Goal: Transaction & Acquisition: Purchase product/service

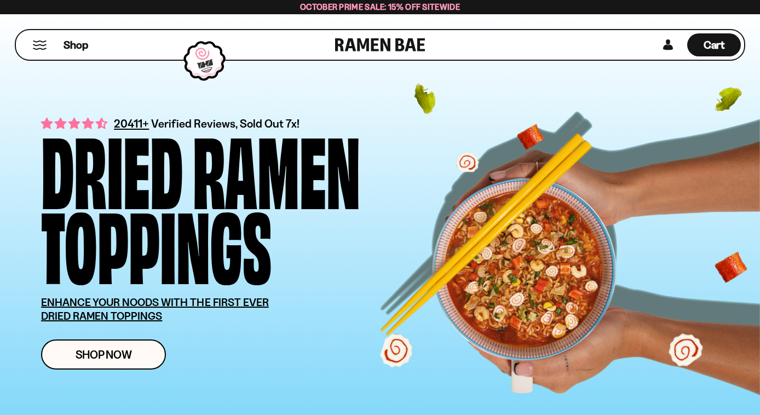
click at [378, 8] on span "October Prime Sale: 15% off Sitewide" at bounding box center [380, 7] width 160 height 10
click at [43, 49] on button "Mobile Menu Trigger" at bounding box center [39, 45] width 15 height 9
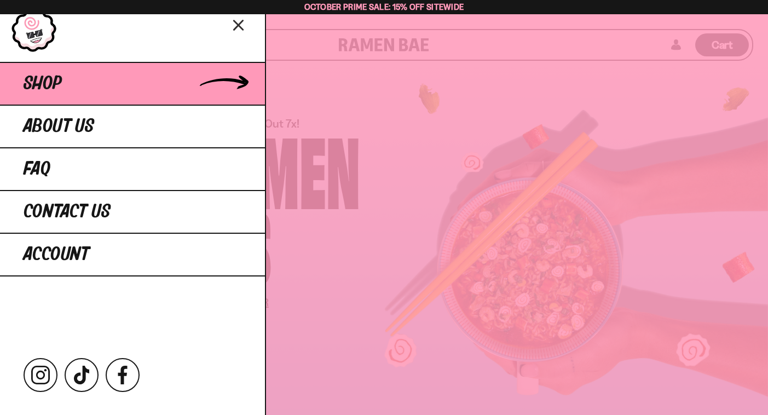
click at [49, 77] on span "Shop" at bounding box center [43, 84] width 38 height 20
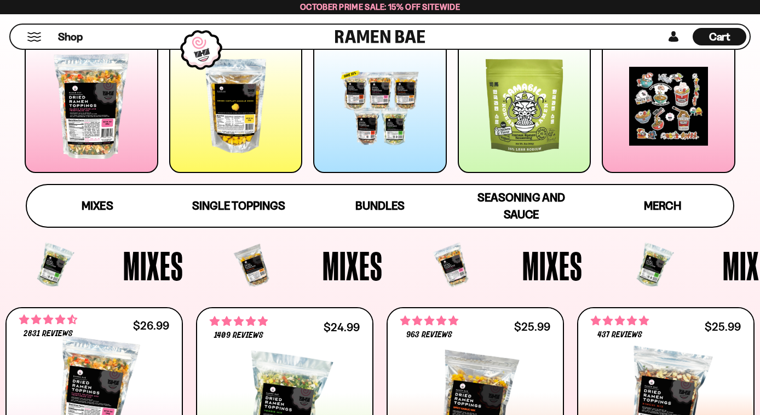
click at [347, 84] on div at bounding box center [380, 106] width 134 height 134
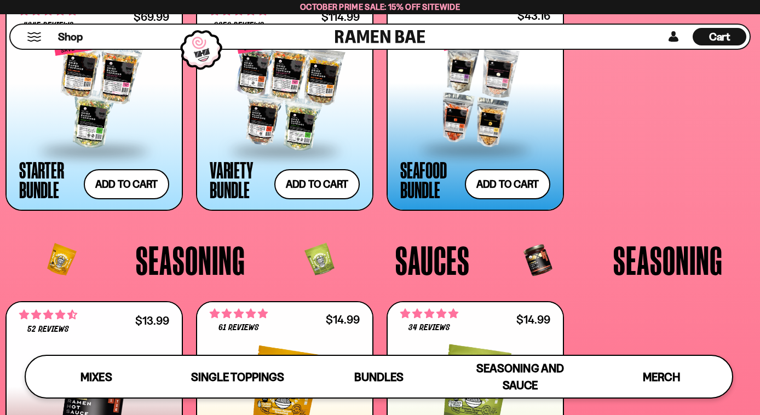
scroll to position [2129, 0]
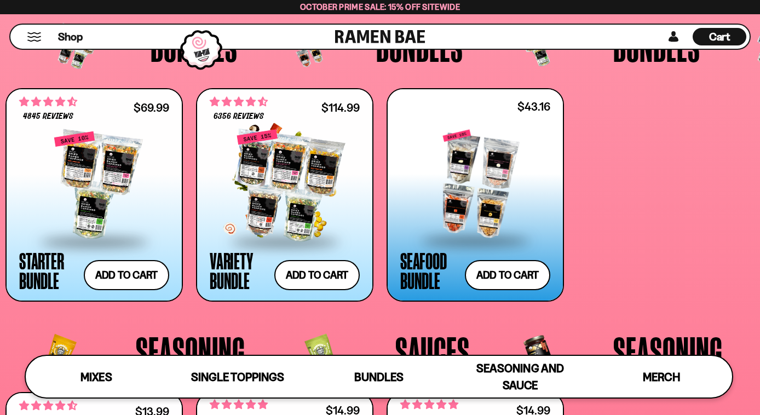
click at [288, 199] on div at bounding box center [285, 186] width 150 height 110
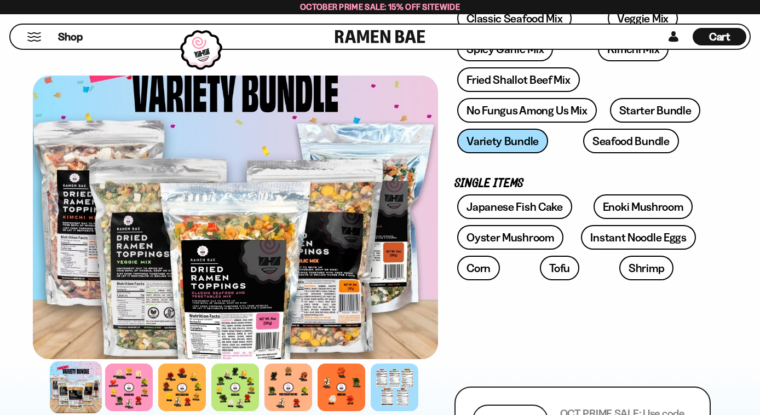
scroll to position [274, 0]
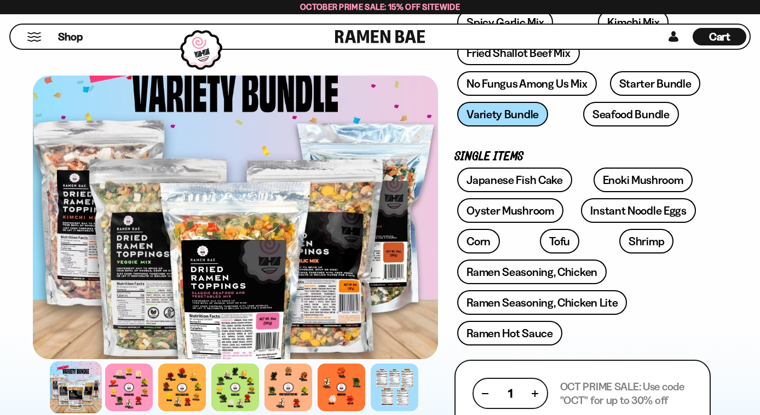
click at [223, 309] on div at bounding box center [235, 218] width 405 height 284
click at [388, 381] on div at bounding box center [395, 387] width 52 height 52
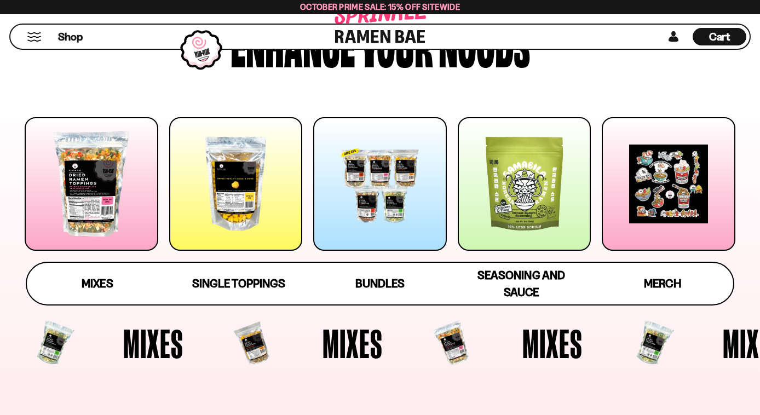
scroll to position [274, 0]
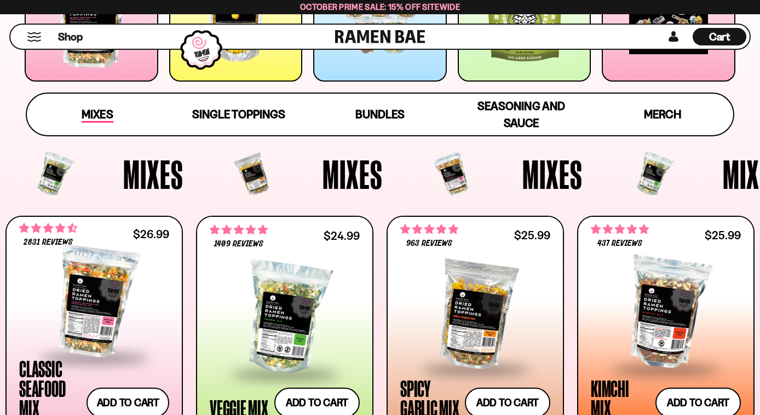
click at [97, 107] on div "Mixes" at bounding box center [97, 114] width 31 height 17
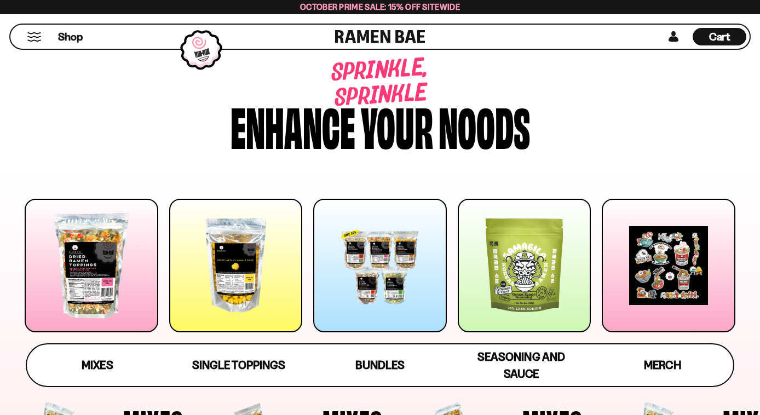
scroll to position [0, 0]
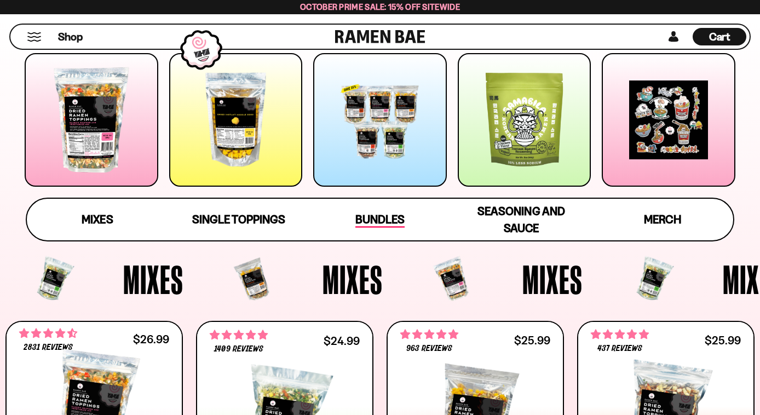
click at [399, 220] on span "Bundles" at bounding box center [379, 220] width 49 height 15
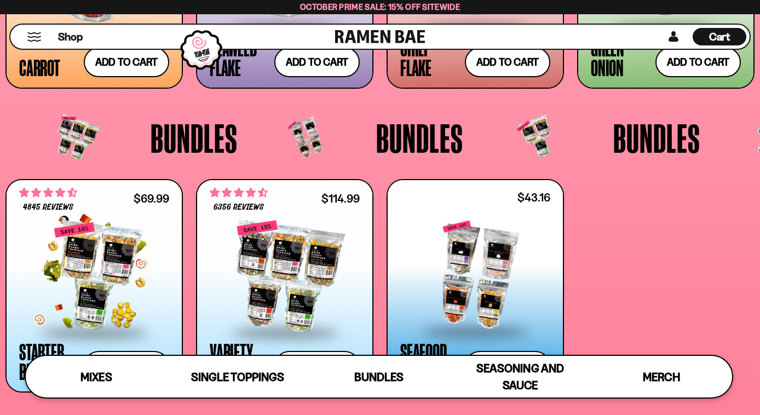
scroll to position [2037, 0]
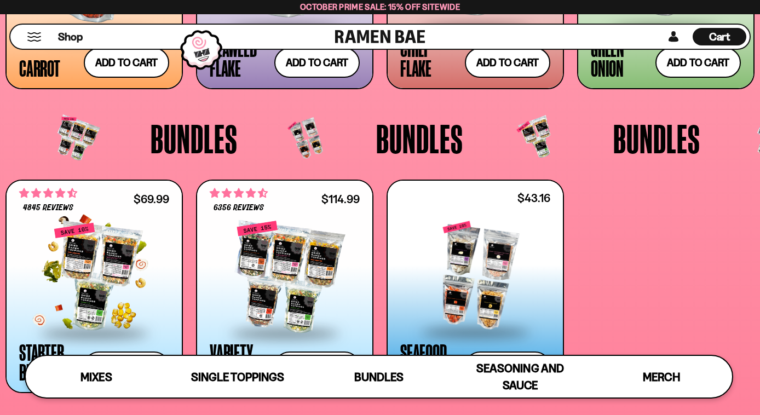
click at [113, 255] on div at bounding box center [94, 277] width 150 height 110
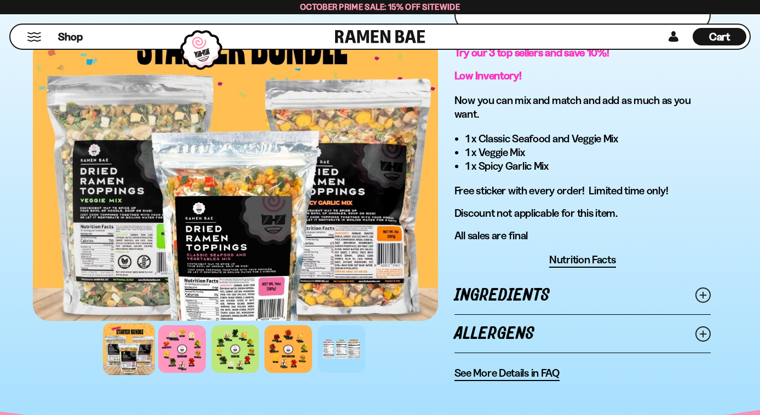
scroll to position [730, 0]
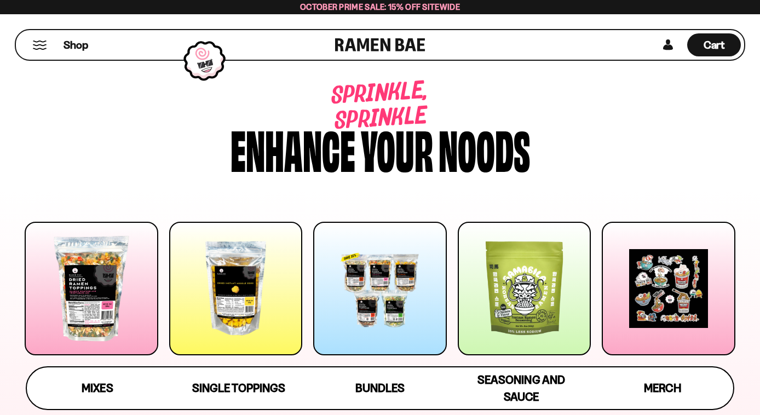
click at [374, 261] on div at bounding box center [380, 289] width 134 height 134
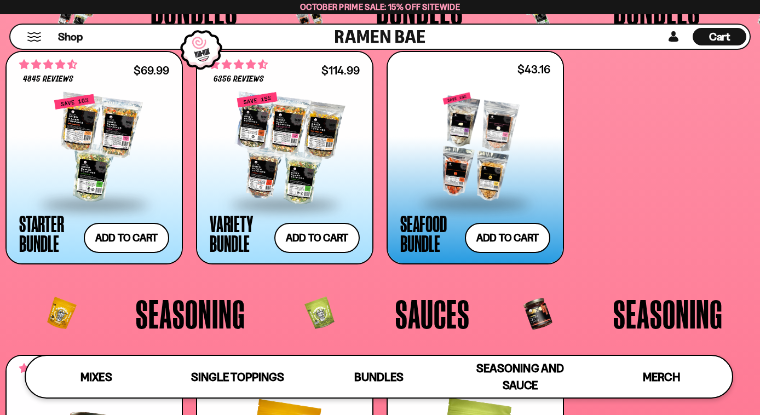
scroll to position [2128, 0]
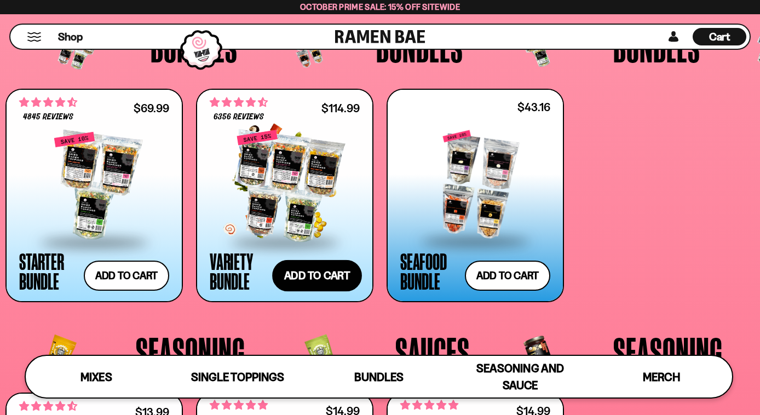
click at [344, 272] on button "Add to cart Add ― Regular price $114.99 Regular price $135.95 USD Sale price $1…" at bounding box center [317, 276] width 90 height 32
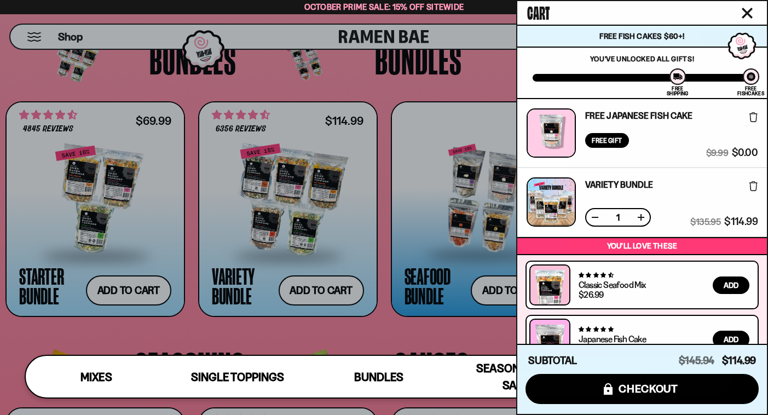
scroll to position [3406, 0]
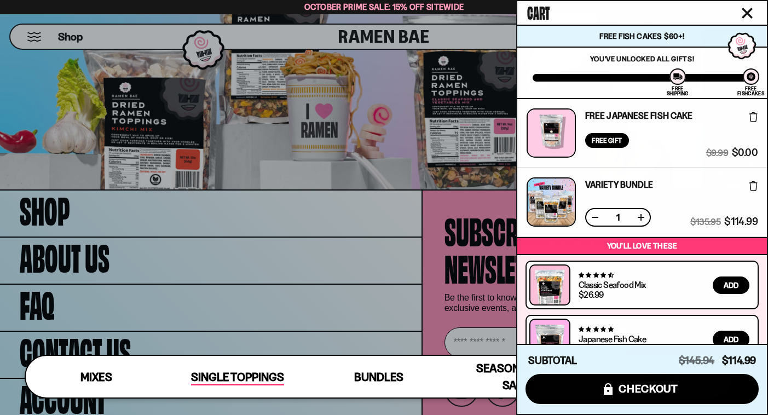
click at [205, 374] on span "Single Toppings" at bounding box center [237, 377] width 93 height 15
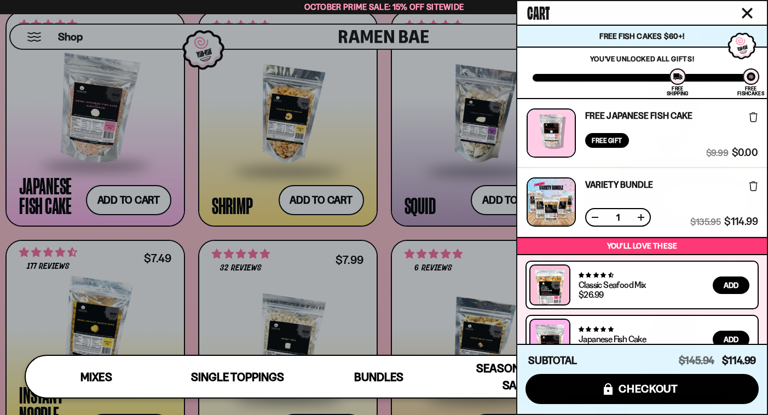
scroll to position [82, 0]
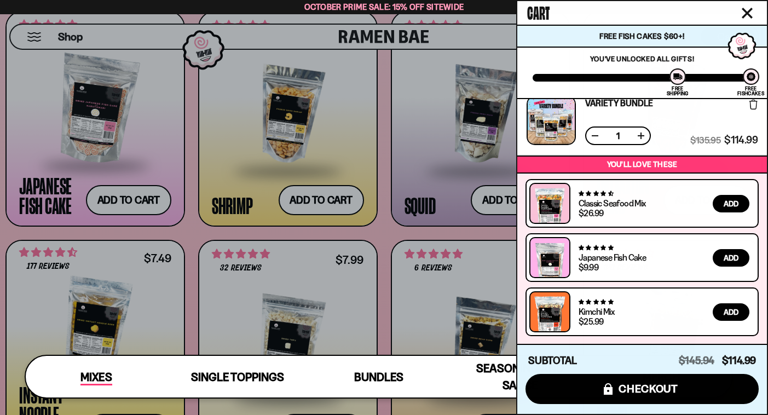
click at [96, 375] on span "Mixes" at bounding box center [96, 377] width 31 height 15
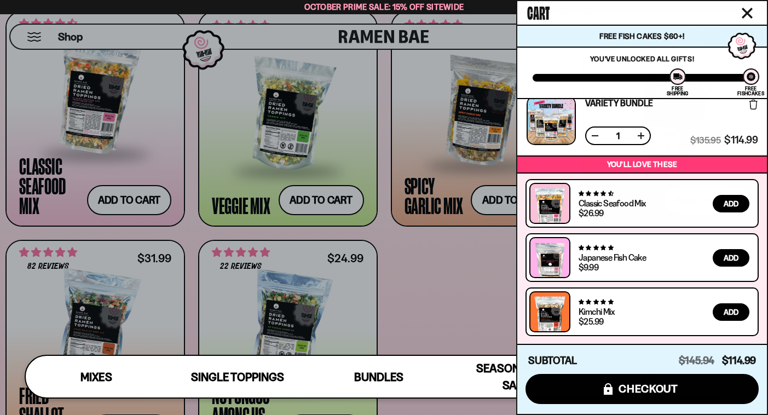
click at [454, 275] on div at bounding box center [384, 207] width 768 height 415
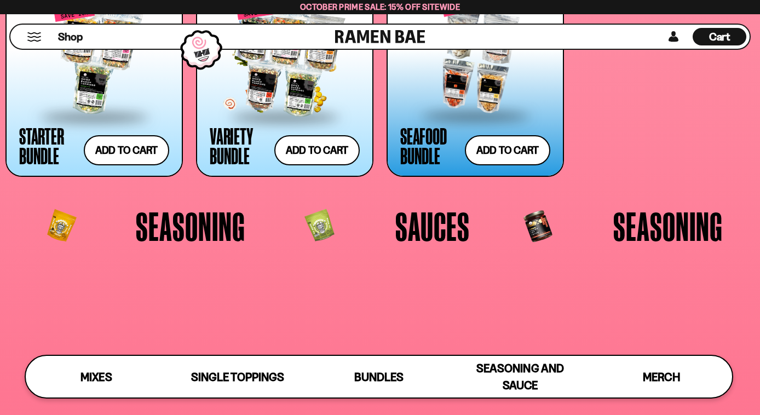
scroll to position [2291, 0]
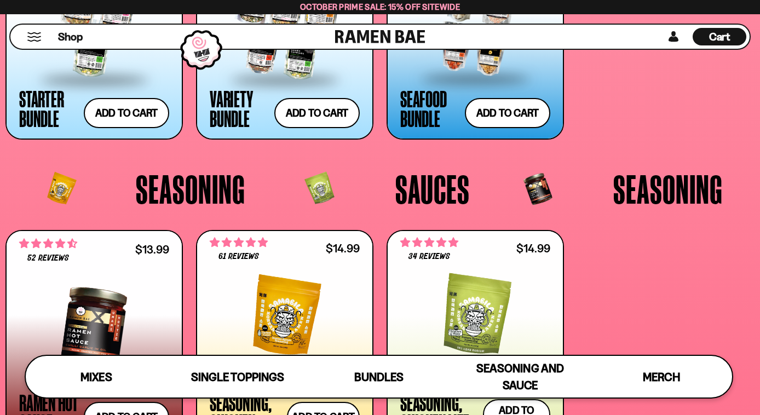
click at [410, 185] on span "Sauces" at bounding box center [432, 189] width 74 height 41
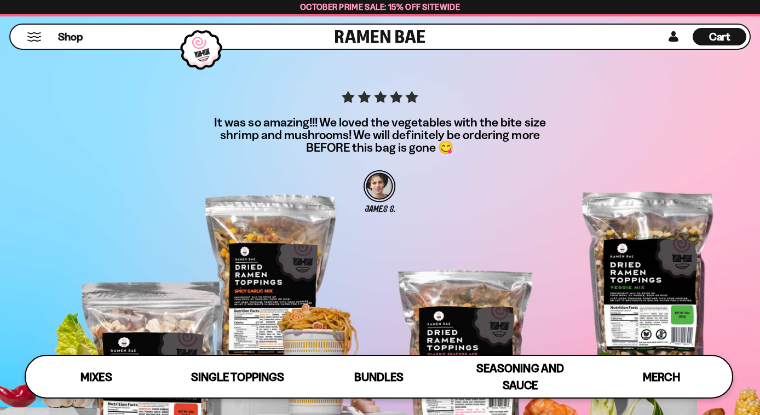
scroll to position [3203, 0]
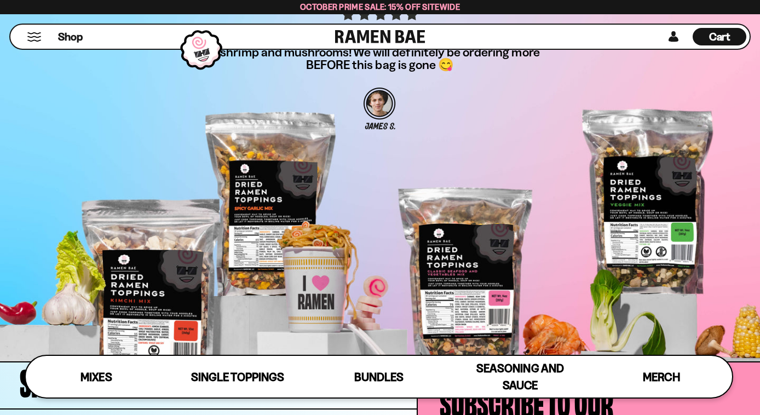
click at [721, 31] on span "Cart" at bounding box center [719, 36] width 21 height 13
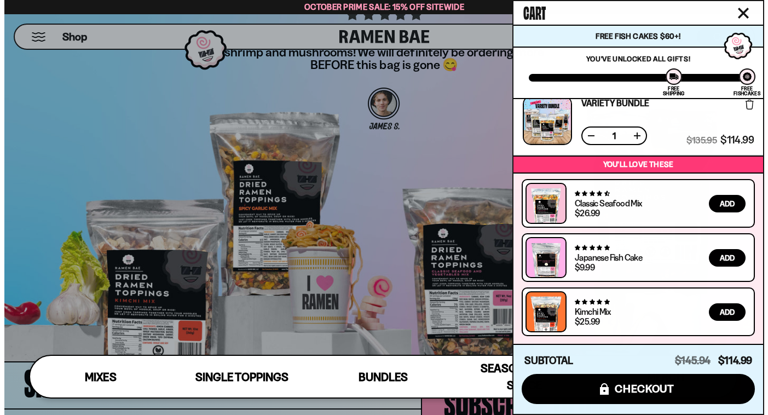
scroll to position [3230, 0]
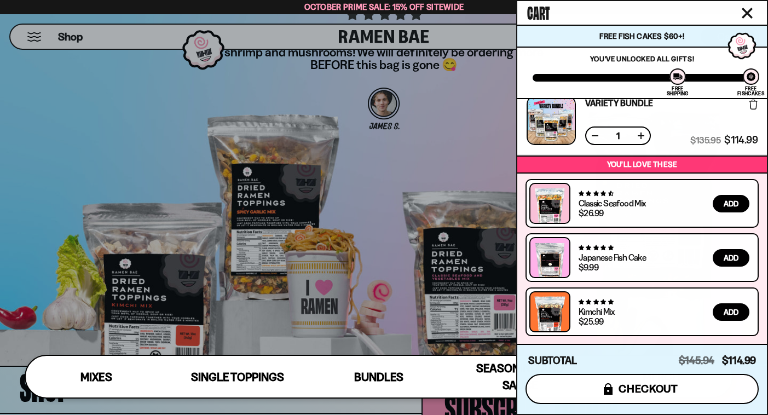
click at [638, 381] on button "icons8-lock checkout" at bounding box center [642, 389] width 233 height 30
